Goal: Transaction & Acquisition: Purchase product/service

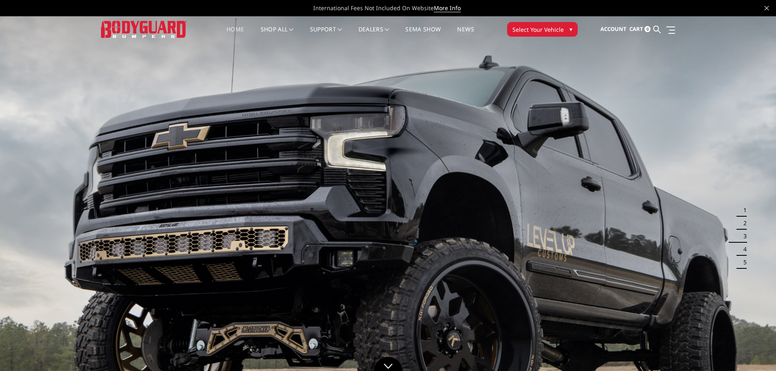
click at [527, 33] on span "Select Your Vehicle" at bounding box center [538, 29] width 51 height 9
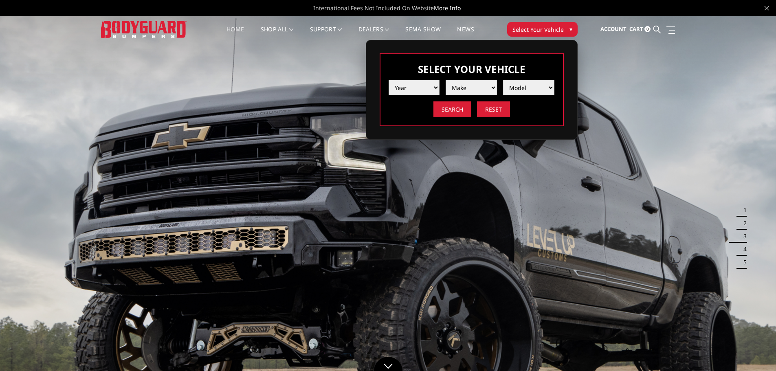
click at [416, 84] on select "Year 2025 2024 2023 2022 2021 2020 2019 2018 2017 2016 2015 2014 2013 2012 2011…" at bounding box center [414, 87] width 51 height 15
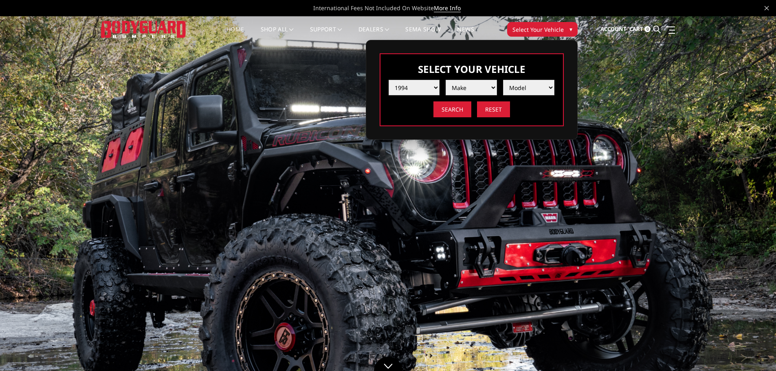
click at [389, 80] on select "Year 2025 2024 2023 2022 2021 2020 2019 2018 2017 2016 2015 2014 2013 2012 2011…" at bounding box center [414, 87] width 51 height 15
click at [470, 92] on select "Make Ford Ram" at bounding box center [471, 87] width 51 height 15
click at [418, 88] on select "Year 2025 2024 2023 2022 2021 2020 2019 2018 2017 2016 2015 2014 2013 2012 2011…" at bounding box center [414, 87] width 51 height 15
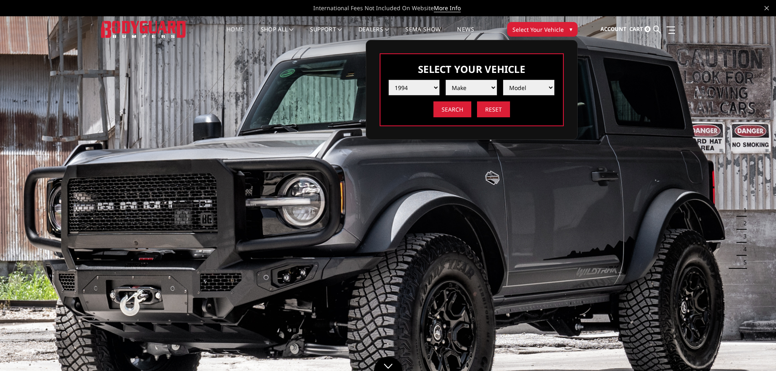
select select "yr_2020"
click at [389, 80] on select "Year 2025 2024 2023 2022 2021 2020 2019 2018 2017 2016 2015 2014 2013 2012 2011…" at bounding box center [414, 87] width 51 height 15
click at [465, 93] on select "Make Chevrolet Ford GMC Nissan Ram Toyota" at bounding box center [471, 87] width 51 height 15
select select "mk_toyota"
click at [446, 80] on select "Make Chevrolet Ford GMC Nissan Ram Toyota" at bounding box center [471, 87] width 51 height 15
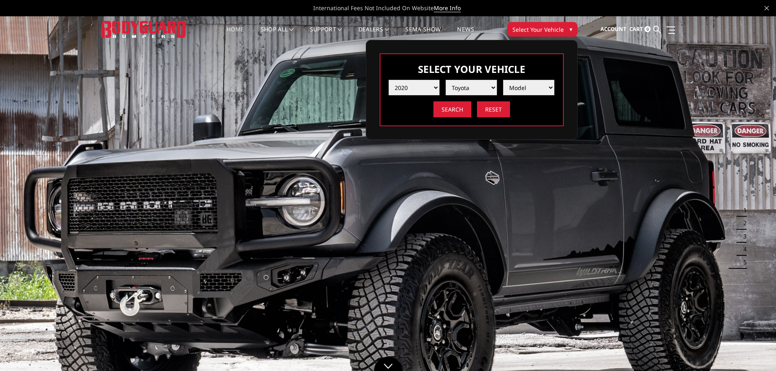
click at [518, 90] on select "Model Tacoma Tundra" at bounding box center [528, 87] width 51 height 15
select select "md_tacoma"
click at [503, 80] on select "Model Tacoma Tundra" at bounding box center [528, 87] width 51 height 15
click at [457, 110] on input "Search" at bounding box center [453, 109] width 38 height 16
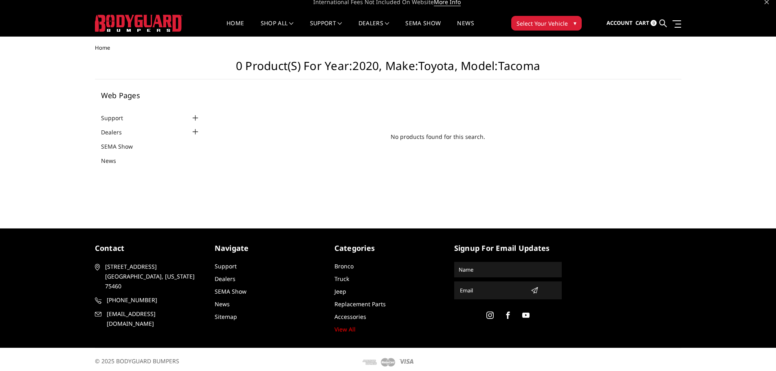
scroll to position [11, 0]
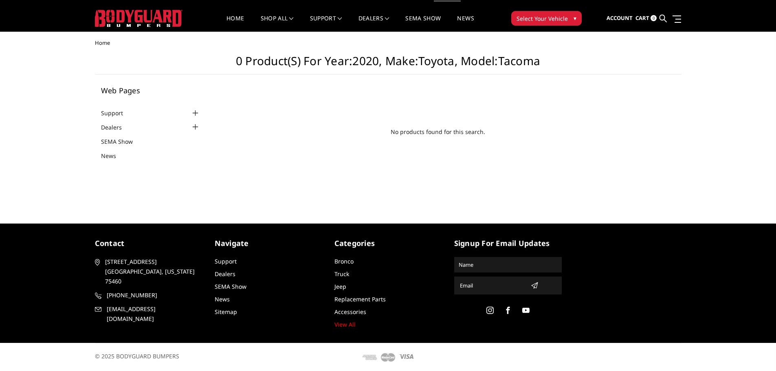
click at [124, 17] on img at bounding box center [139, 18] width 88 height 17
